Goal: Task Accomplishment & Management: Use online tool/utility

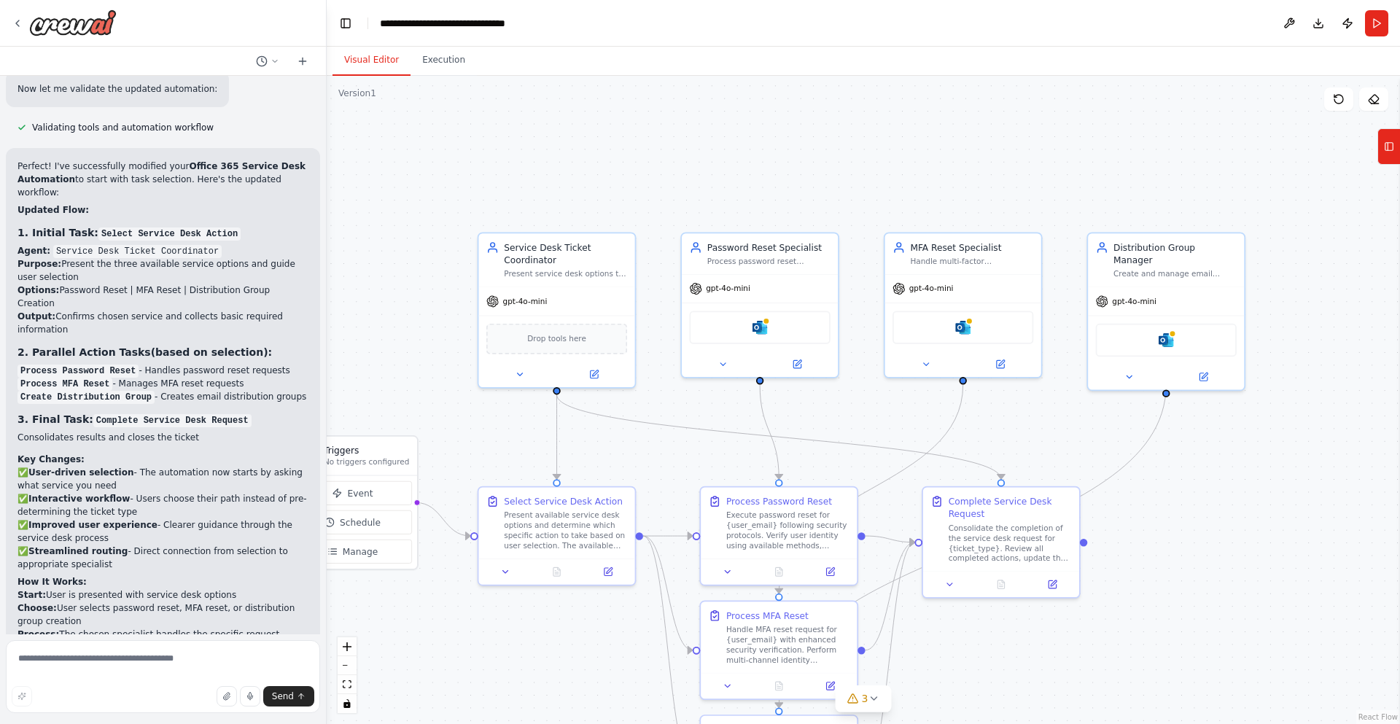
drag, startPoint x: 1308, startPoint y: 312, endPoint x: 1239, endPoint y: 470, distance: 172.8
click at [1239, 470] on div ".deletable-edge-delete-btn { width: 20px; height: 20px; border: 0px solid #ffff…" at bounding box center [863, 400] width 1073 height 648
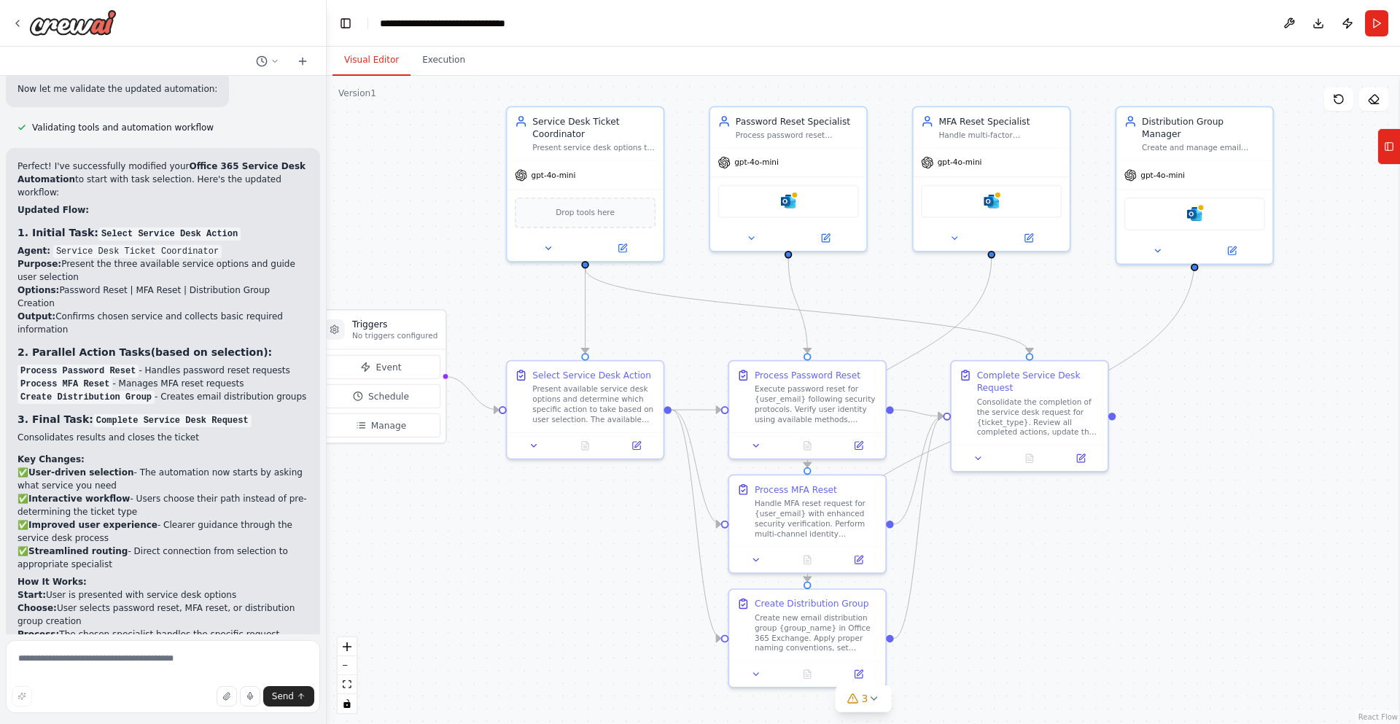
drag, startPoint x: 1205, startPoint y: 465, endPoint x: 1233, endPoint y: 339, distance: 129.3
click at [1233, 339] on div ".deletable-edge-delete-btn { width: 20px; height: 20px; border: 0px solid #ffff…" at bounding box center [863, 400] width 1073 height 648
click at [1369, 28] on button "Run" at bounding box center [1376, 23] width 23 height 26
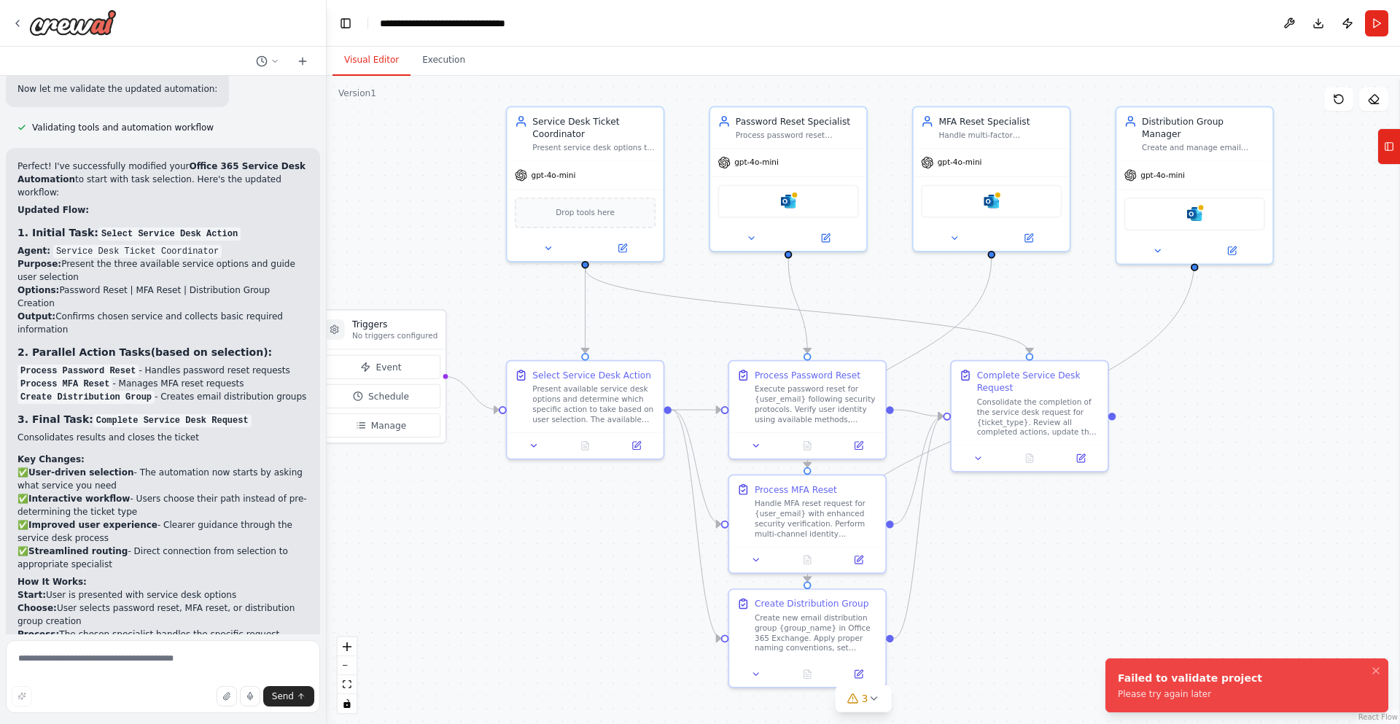
click at [1215, 467] on div ".deletable-edge-delete-btn { width: 20px; height: 20px; border: 0px solid #ffff…" at bounding box center [863, 400] width 1073 height 648
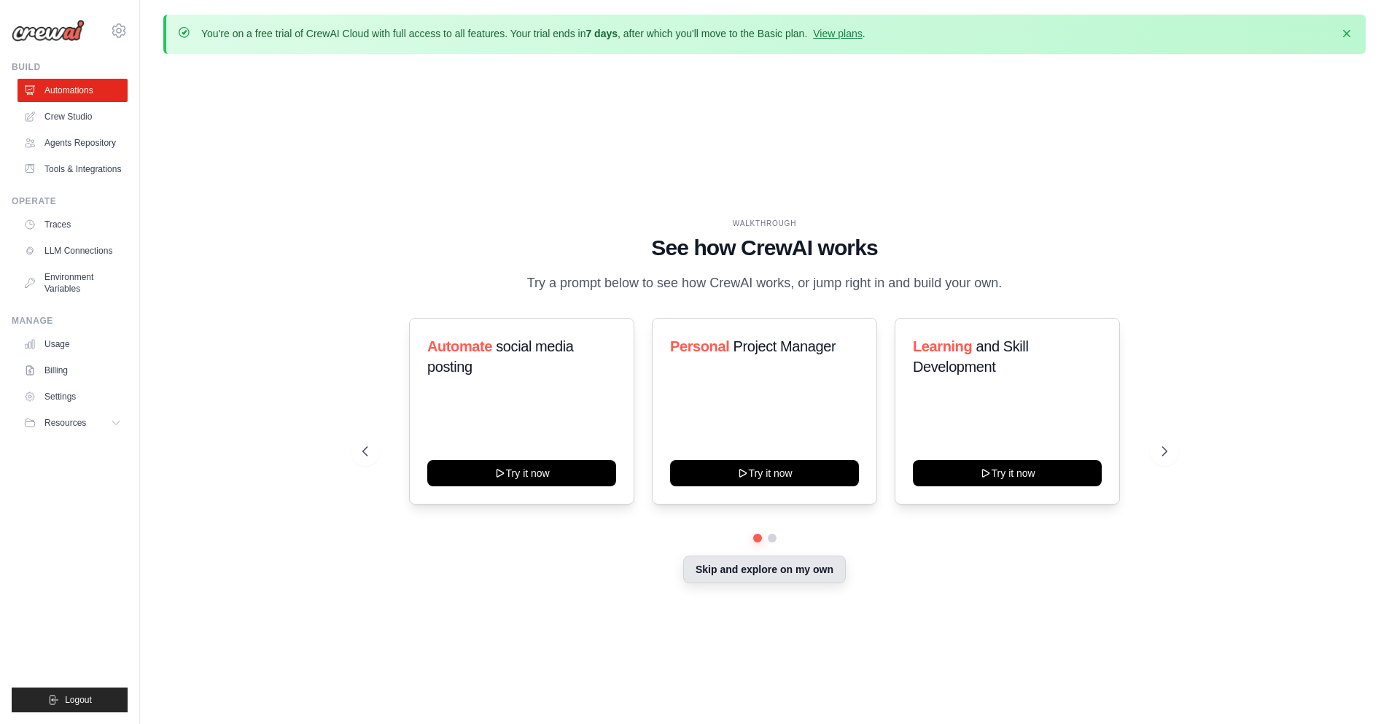
click at [771, 570] on button "Skip and explore on my own" at bounding box center [764, 570] width 163 height 28
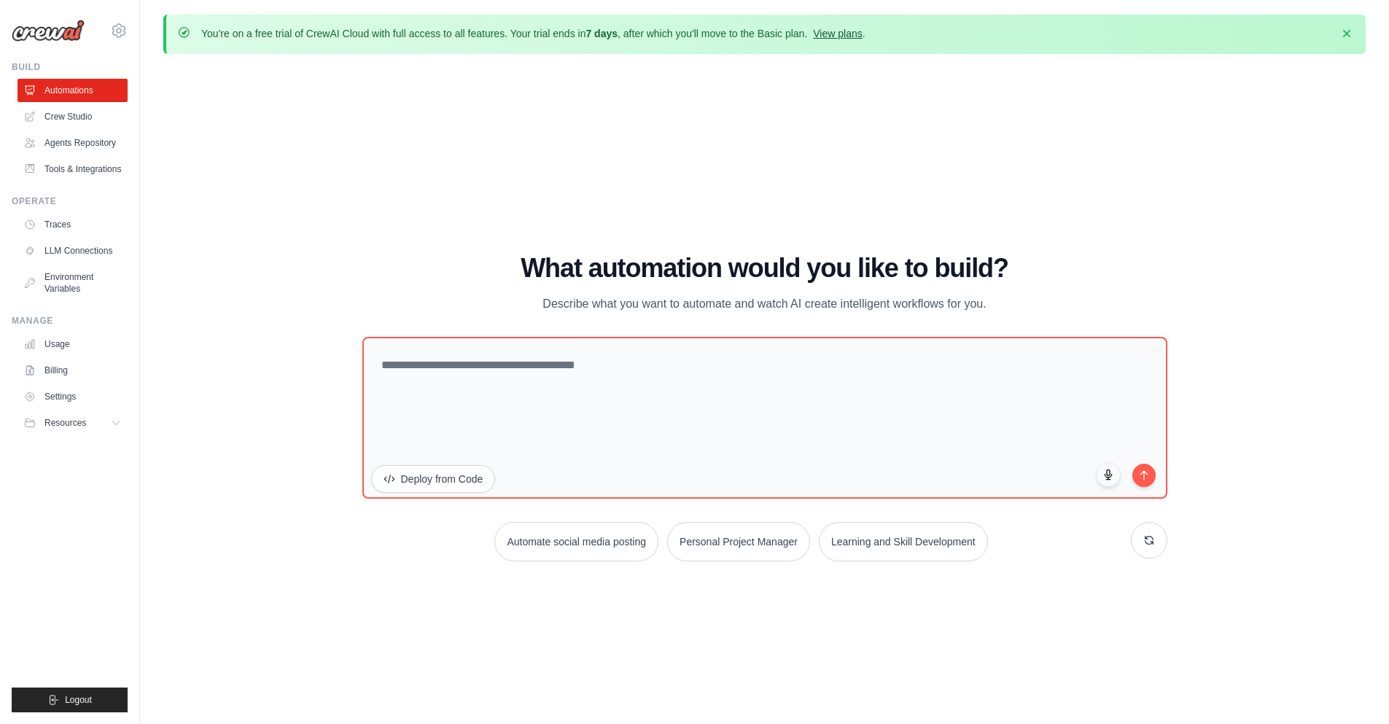
click at [847, 28] on link "View plans" at bounding box center [837, 34] width 49 height 12
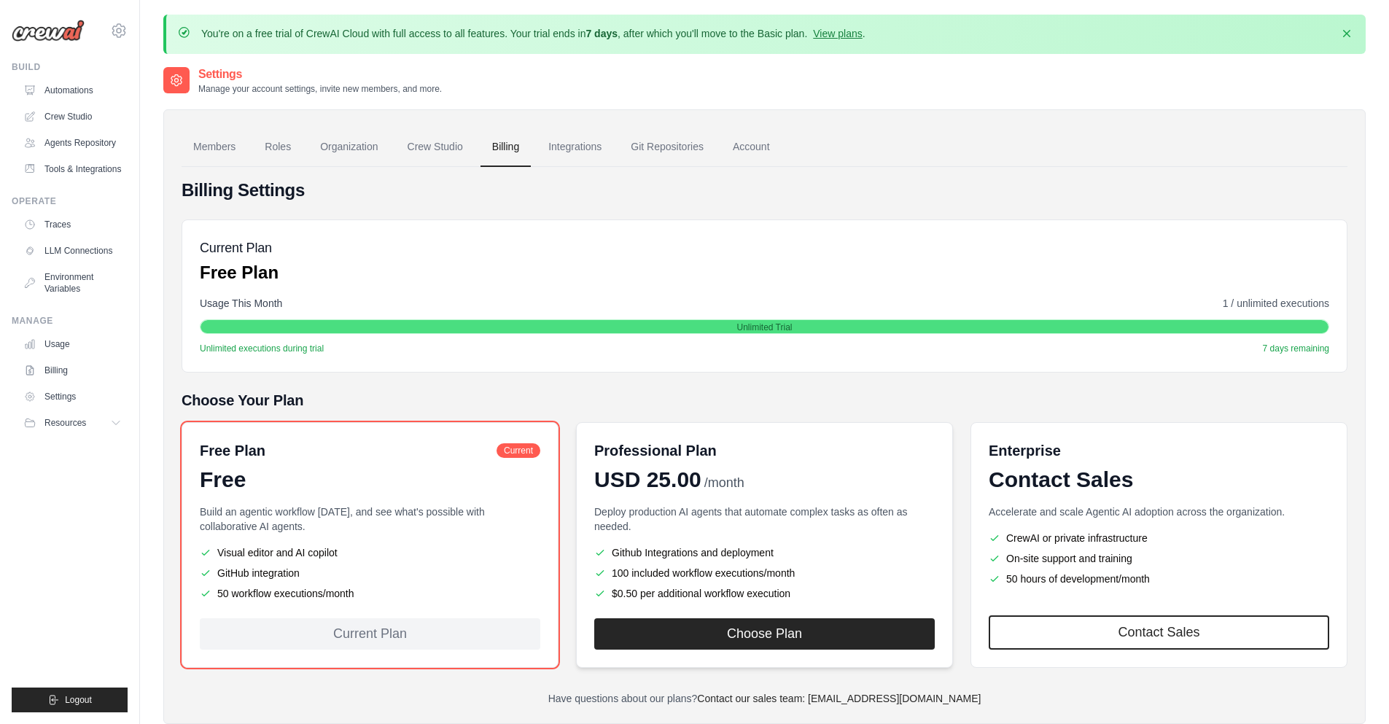
scroll to position [73, 0]
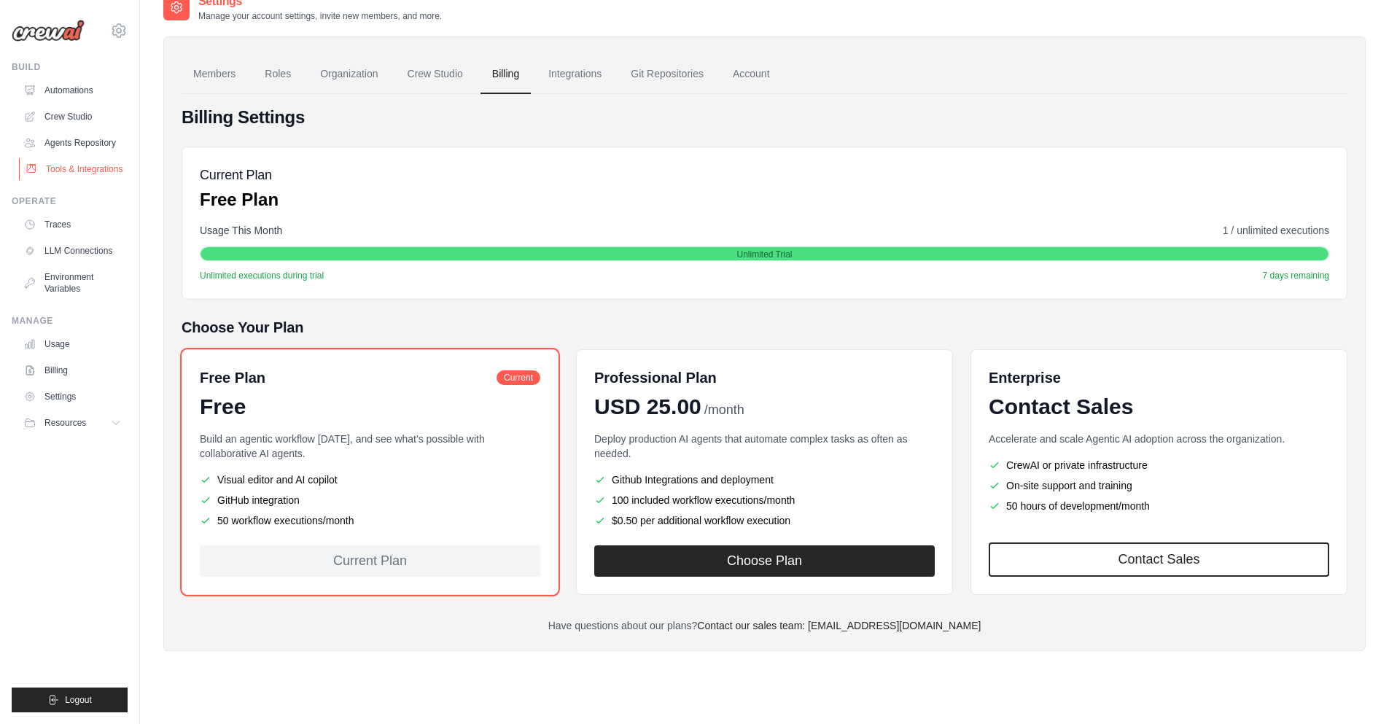
click at [84, 168] on link "Tools & Integrations" at bounding box center [74, 169] width 110 height 23
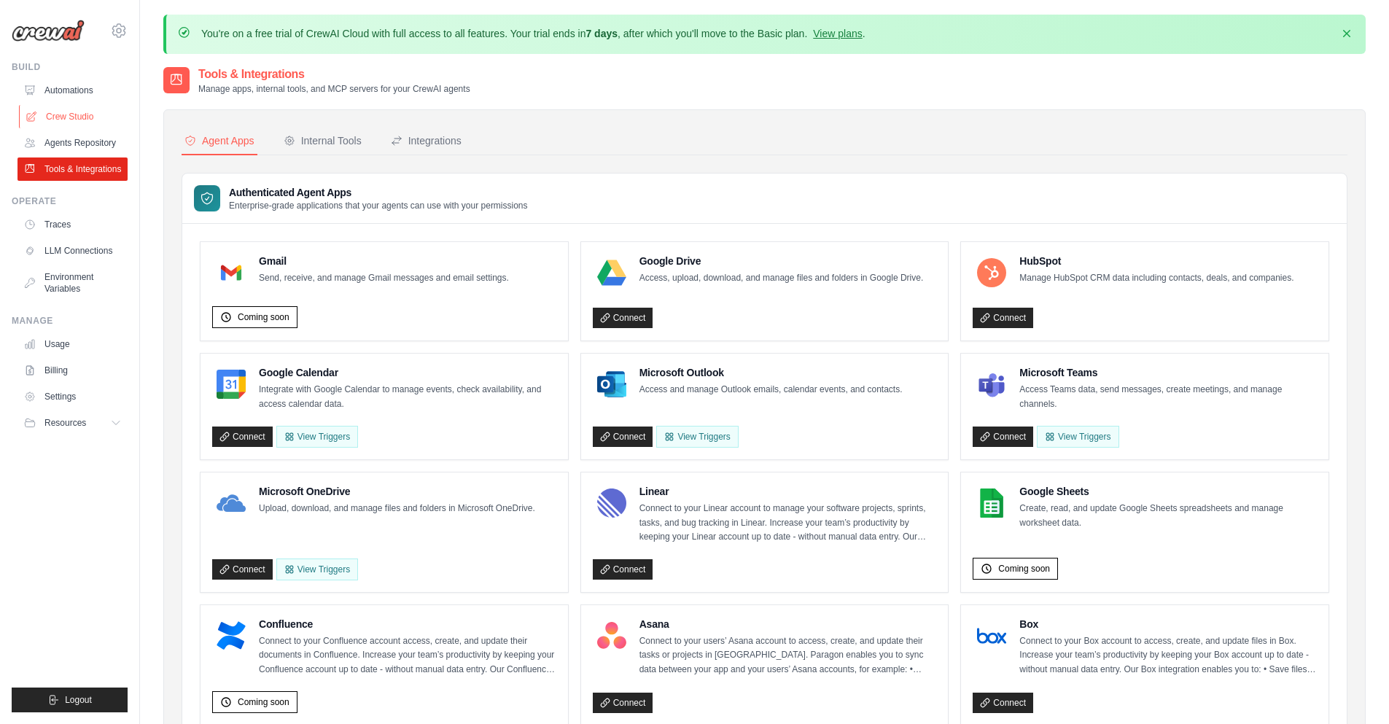
click at [101, 120] on link "Crew Studio" at bounding box center [74, 116] width 110 height 23
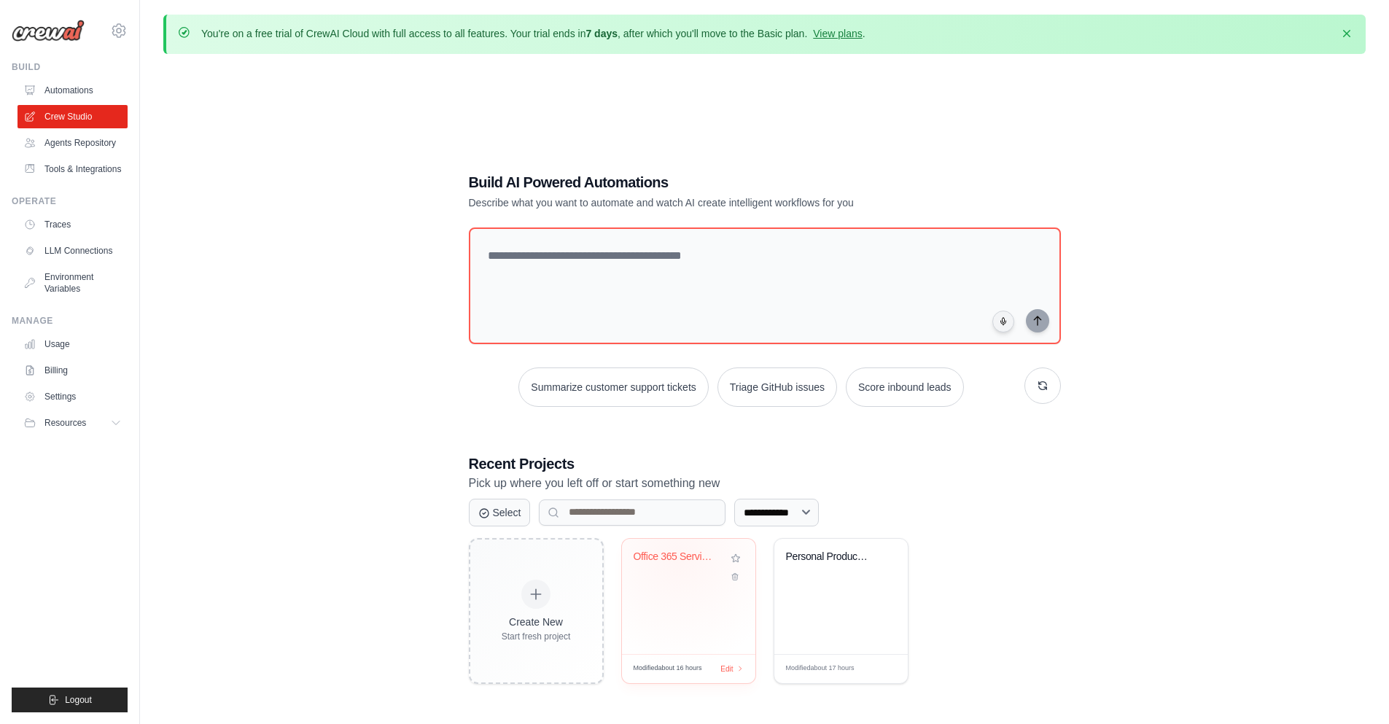
click at [678, 558] on div "Office 365 Service Desk Automation" at bounding box center [678, 557] width 88 height 13
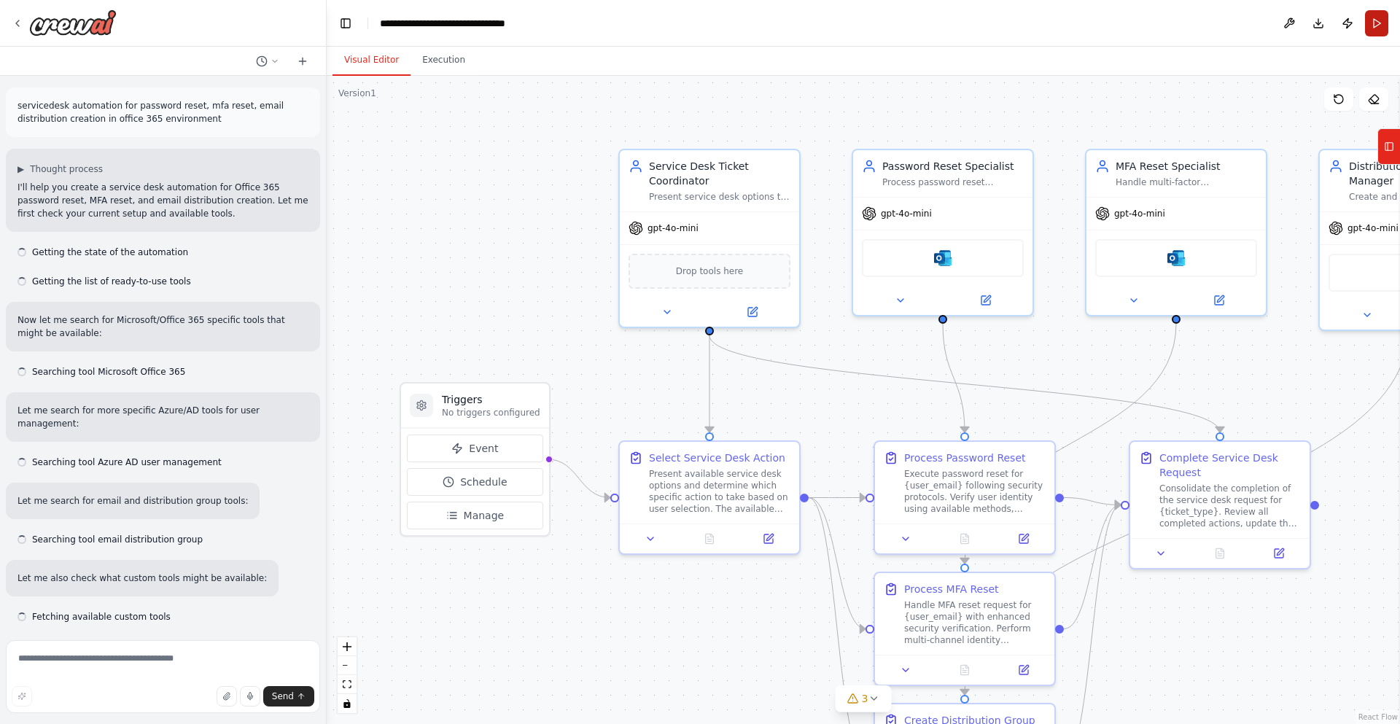
scroll to position [2625, 0]
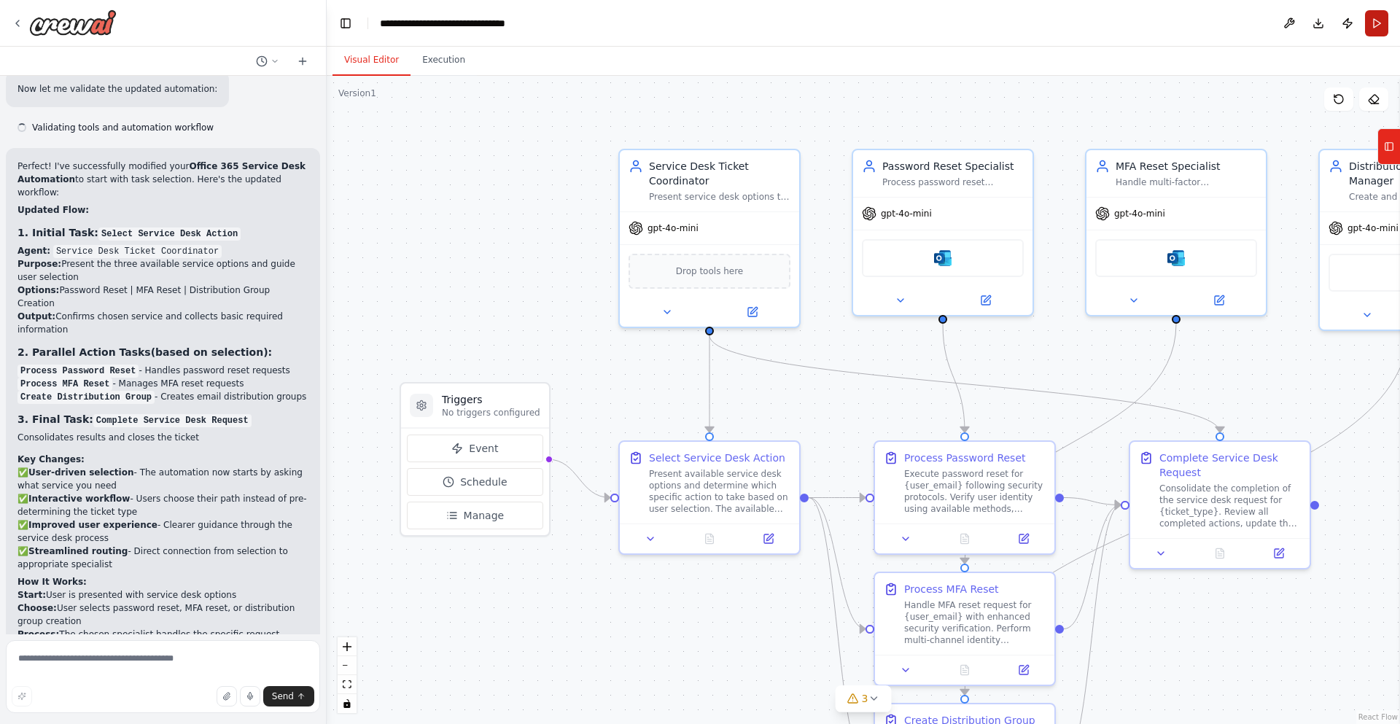
click at [1375, 25] on button "Run" at bounding box center [1376, 23] width 23 height 26
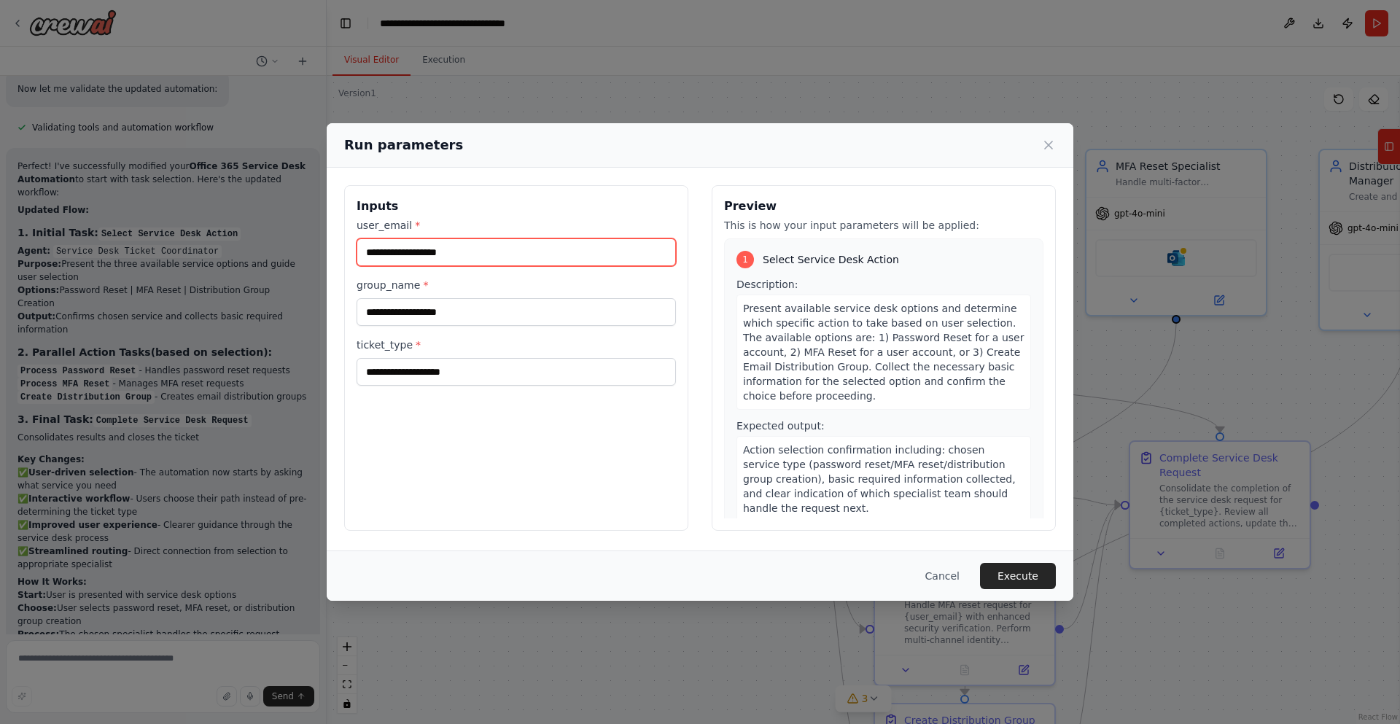
click at [430, 253] on input "user_email *" at bounding box center [516, 252] width 319 height 28
click at [1049, 146] on icon at bounding box center [1048, 144] width 7 height 7
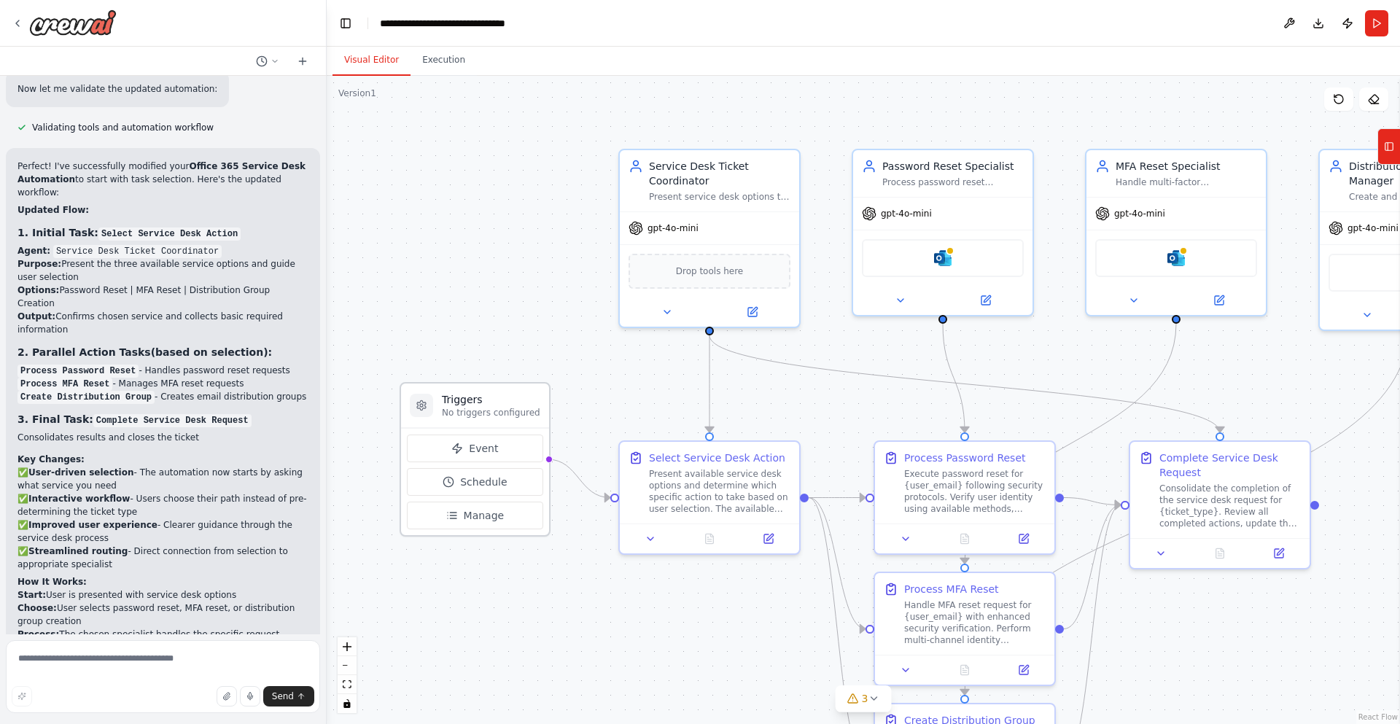
click at [505, 413] on p "No triggers configured" at bounding box center [491, 413] width 98 height 12
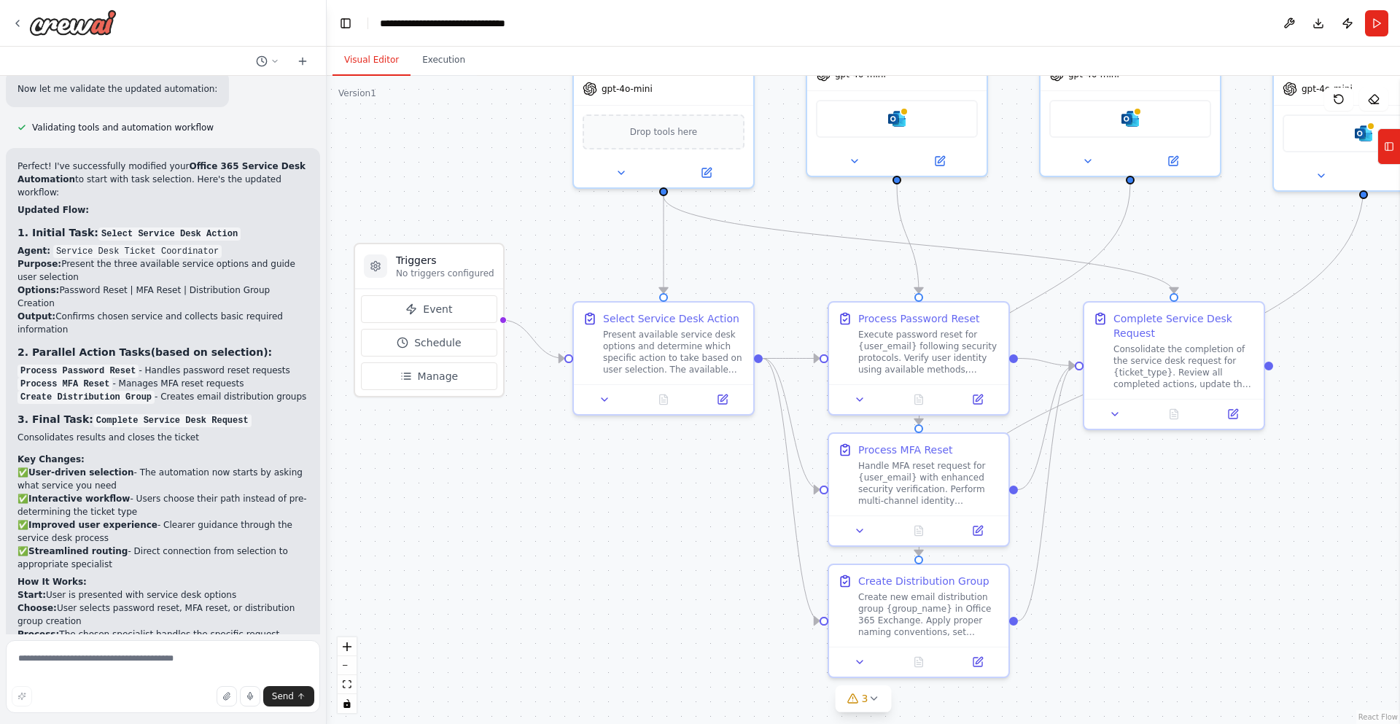
drag, startPoint x: 712, startPoint y: 632, endPoint x: 667, endPoint y: 493, distance: 146.7
click at [667, 493] on div ".deletable-edge-delete-btn { width: 20px; height: 20px; border: 0px solid #ffff…" at bounding box center [863, 400] width 1073 height 648
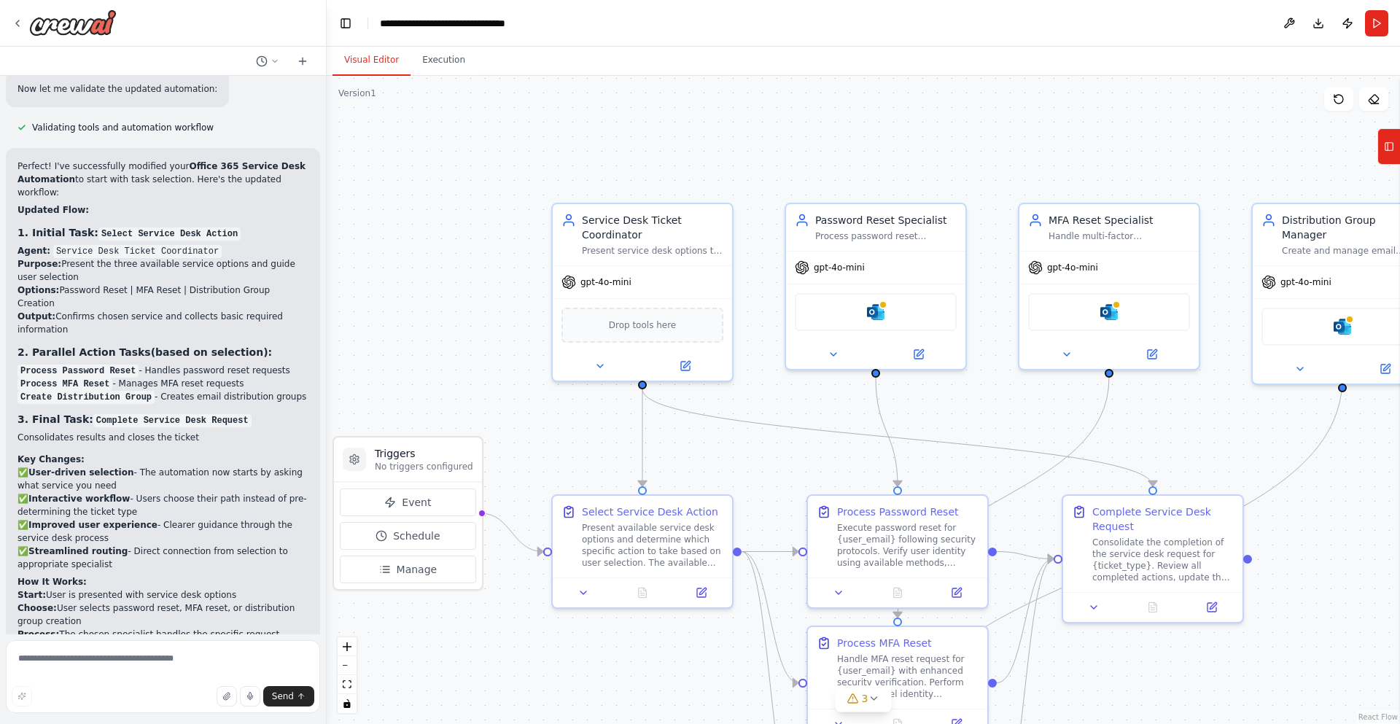
drag, startPoint x: 696, startPoint y: 458, endPoint x: 675, endPoint y: 651, distance: 194.4
click at [675, 651] on div ".deletable-edge-delete-btn { width: 20px; height: 20px; border: 0px solid #ffff…" at bounding box center [863, 400] width 1073 height 648
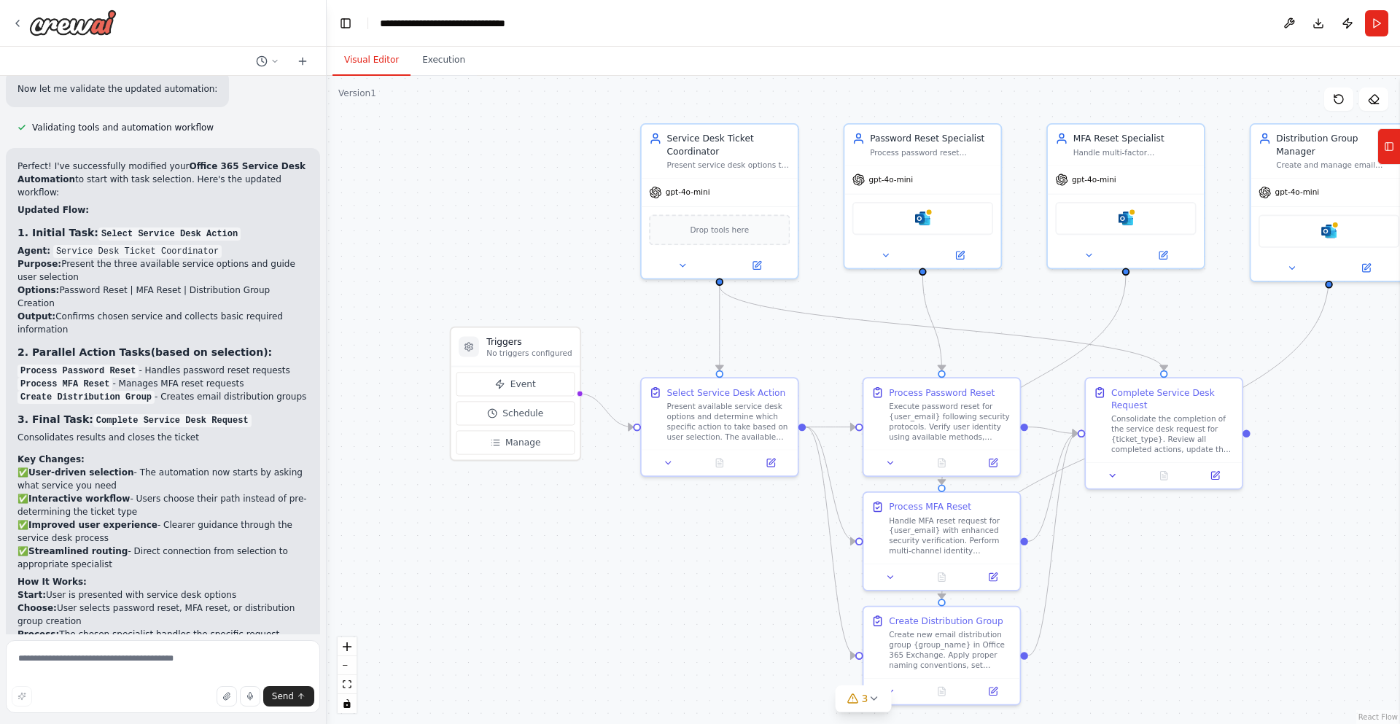
drag, startPoint x: 980, startPoint y: 500, endPoint x: 855, endPoint y: 352, distance: 194.0
click at [855, 352] on div ".deletable-edge-delete-btn { width: 20px; height: 20px; border: 0px solid #ffff…" at bounding box center [863, 400] width 1073 height 648
click at [995, 468] on div at bounding box center [941, 460] width 156 height 26
click at [995, 464] on icon at bounding box center [993, 460] width 7 height 7
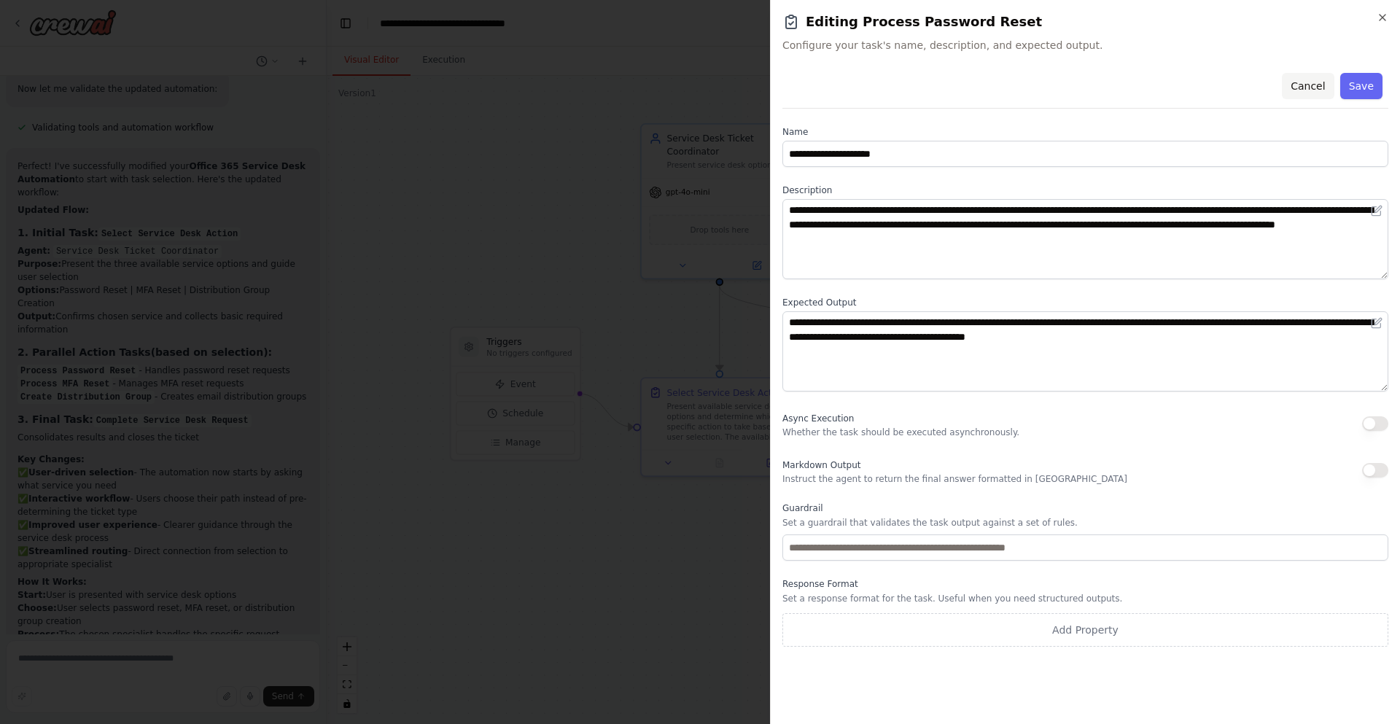
click at [1329, 85] on button "Cancel" at bounding box center [1308, 86] width 52 height 26
